Goal: Find specific page/section: Find specific page/section

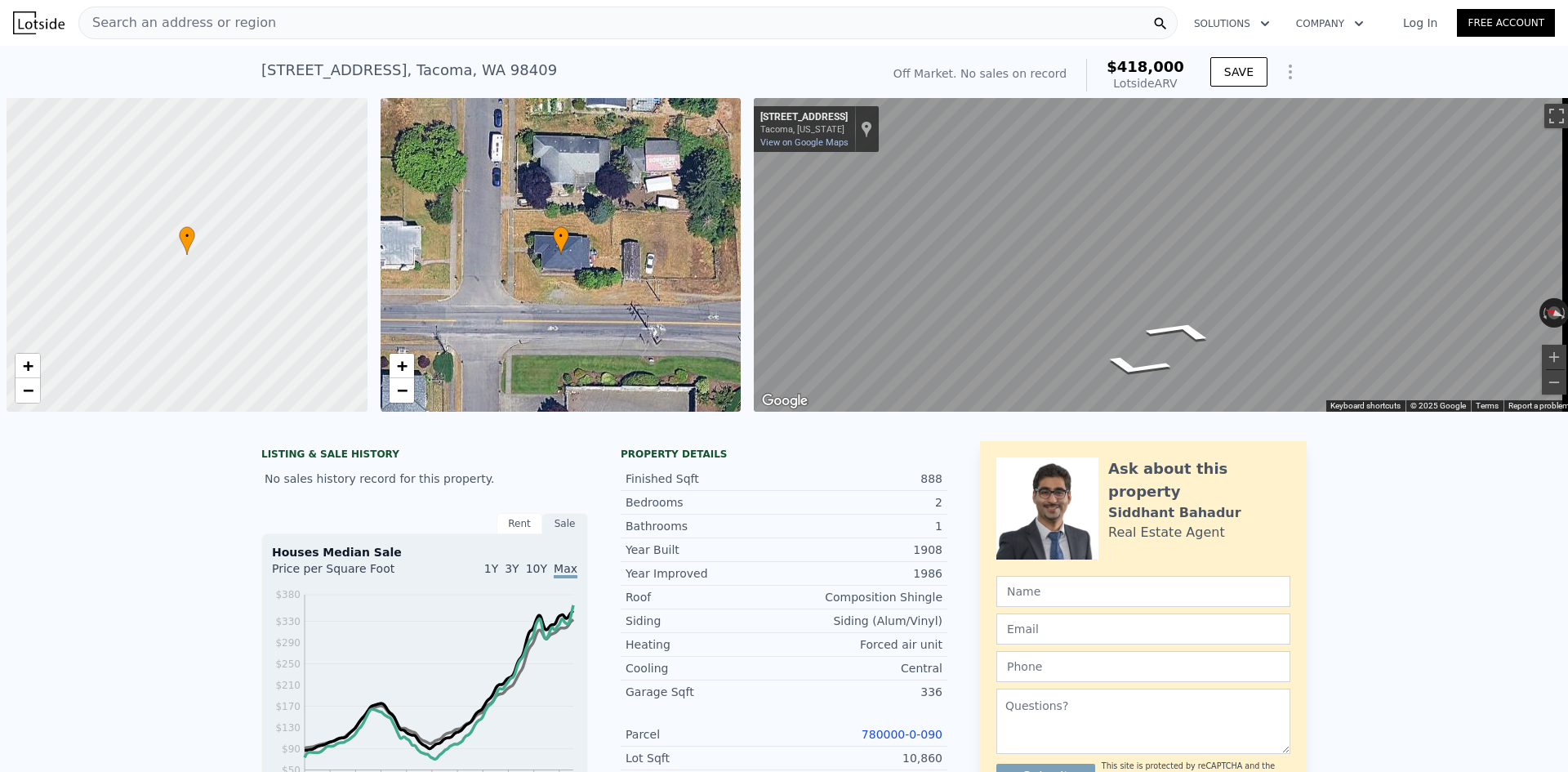
click at [571, 9] on div "Search an address or region" at bounding box center [628, 23] width 1100 height 33
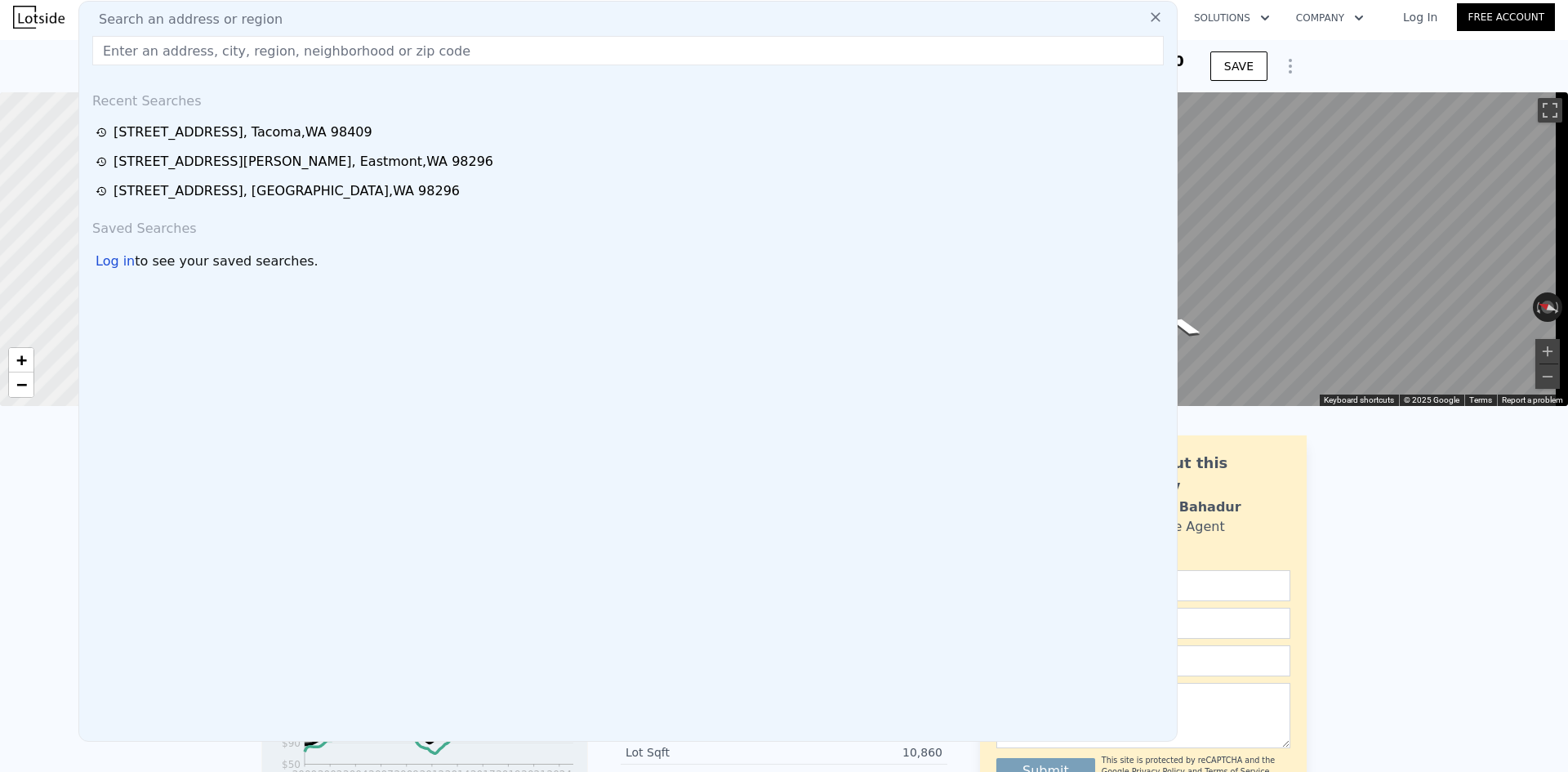
click at [671, 55] on input "text" at bounding box center [628, 50] width 1071 height 29
paste input "[STREET_ADDRESS][PERSON_NAME]"
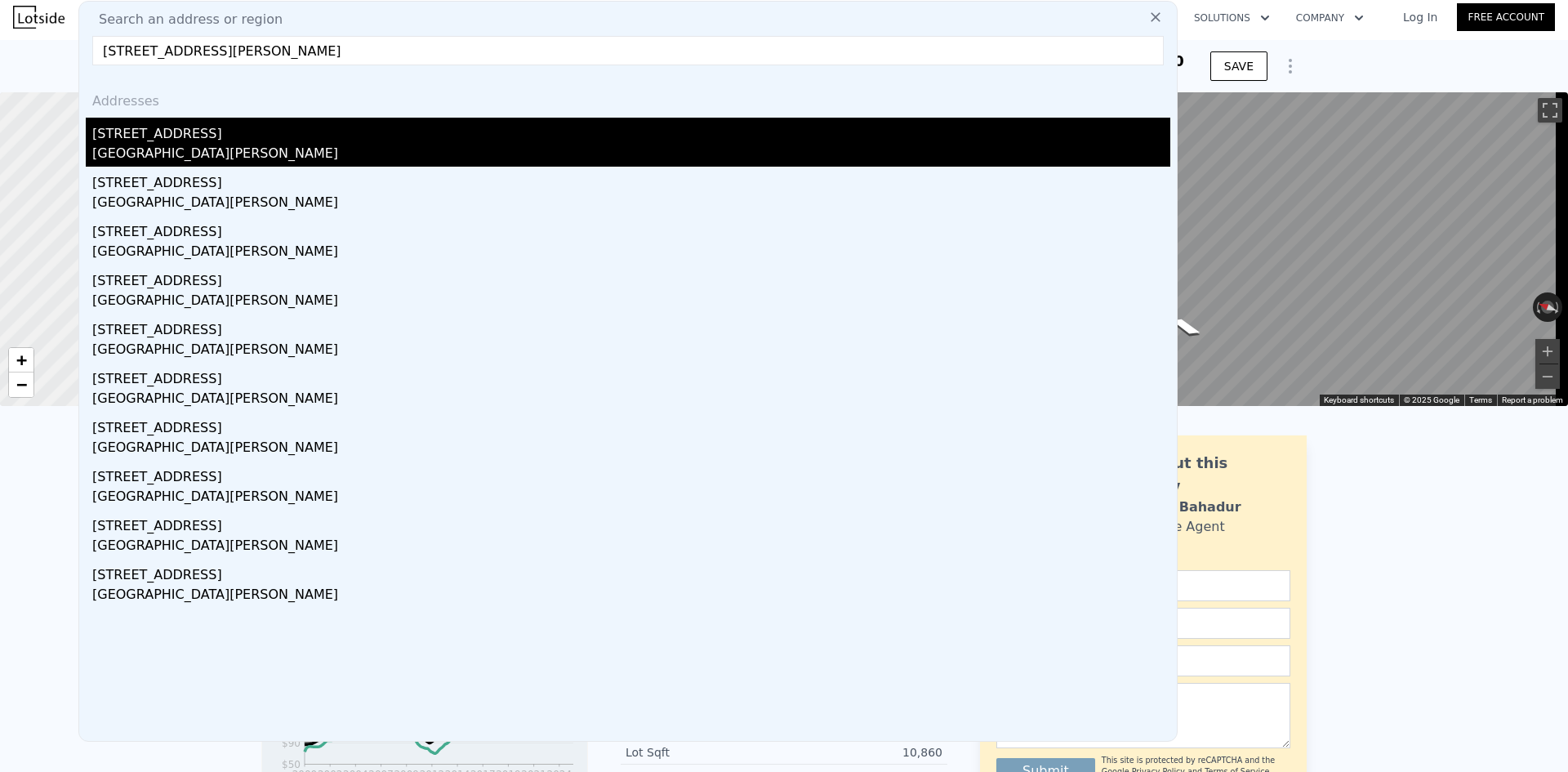
type input "[STREET_ADDRESS][PERSON_NAME]"
click at [465, 134] on div "[STREET_ADDRESS]" at bounding box center [631, 131] width 1078 height 26
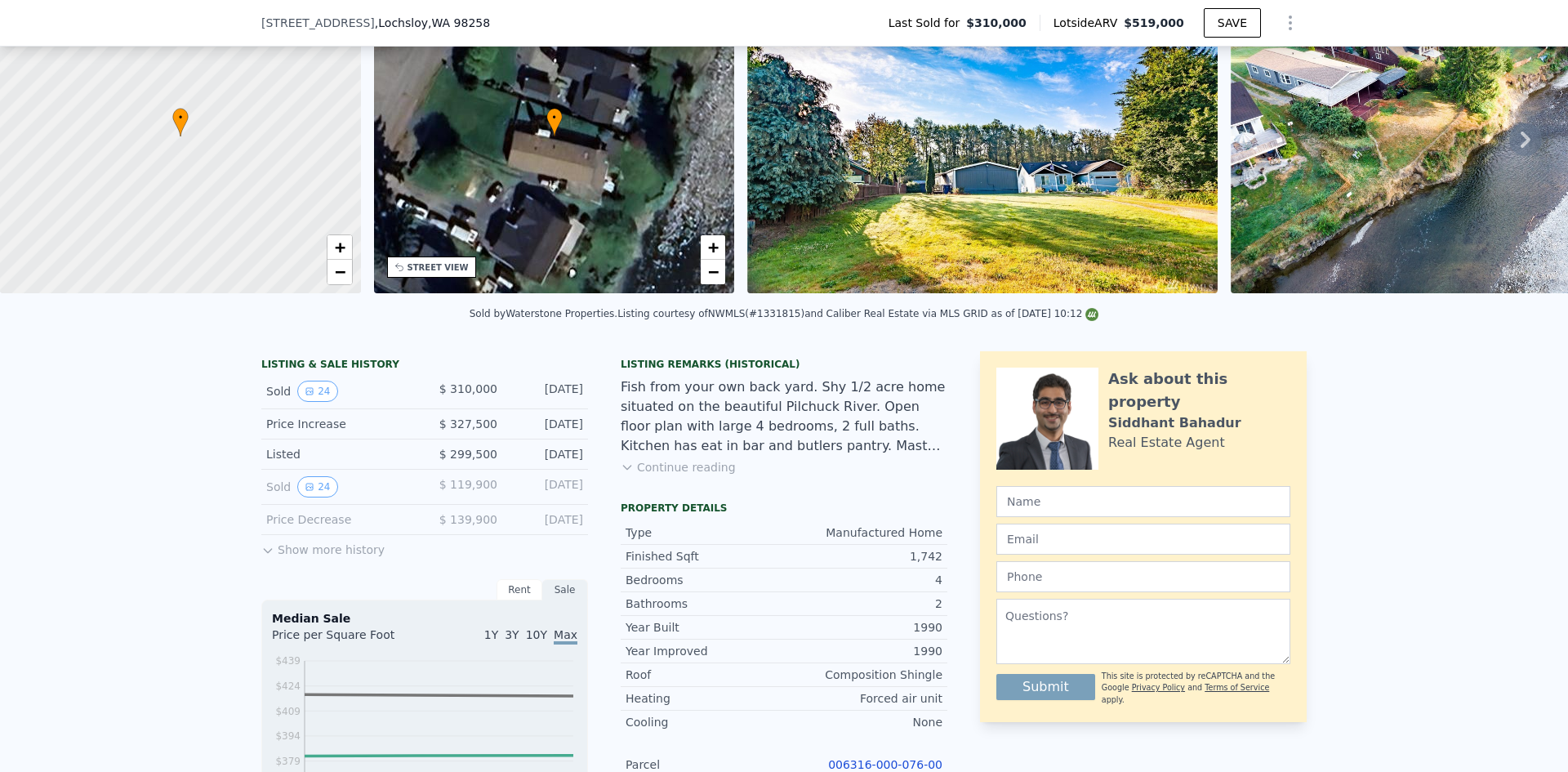
scroll to position [326, 0]
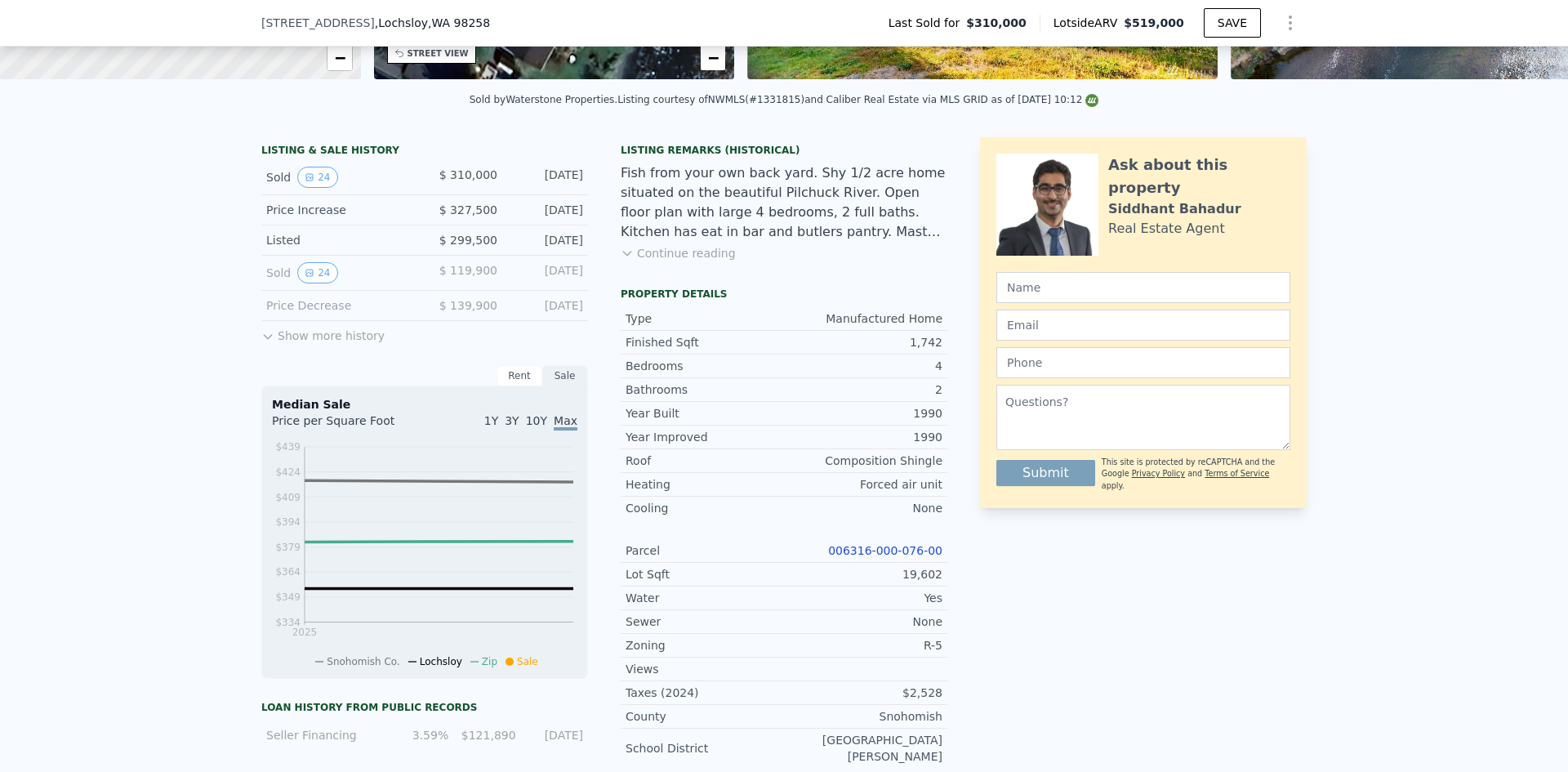
click at [906, 557] on link "006316-000-076-00" at bounding box center [885, 551] width 115 height 13
